Goal: Use online tool/utility

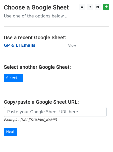
click at [27, 46] on strong "GP & LI Emails" at bounding box center [19, 45] width 31 height 5
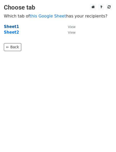
click at [12, 28] on strong "Sheet1" at bounding box center [11, 26] width 15 height 5
